Goal: Task Accomplishment & Management: Complete application form

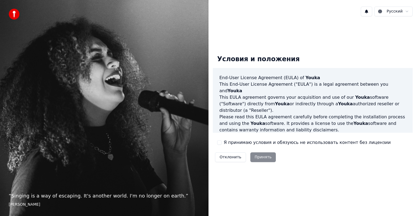
click at [229, 143] on label "Я принимаю условия и обязуюсь не использовать контент без лицензии" at bounding box center [307, 142] width 167 height 7
click at [222, 143] on button "Я принимаю условия и обязуюсь не использовать контент без лицензии" at bounding box center [219, 142] width 4 height 4
click at [258, 154] on button "Принять" at bounding box center [263, 157] width 26 height 10
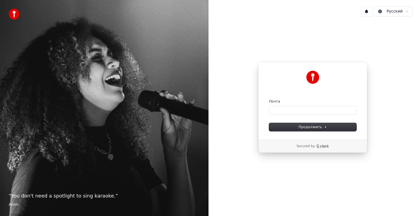
click at [301, 105] on div "Почта" at bounding box center [312, 106] width 87 height 15
click at [301, 108] on input "Почта" at bounding box center [312, 110] width 87 height 8
